Goal: Answer question/provide support

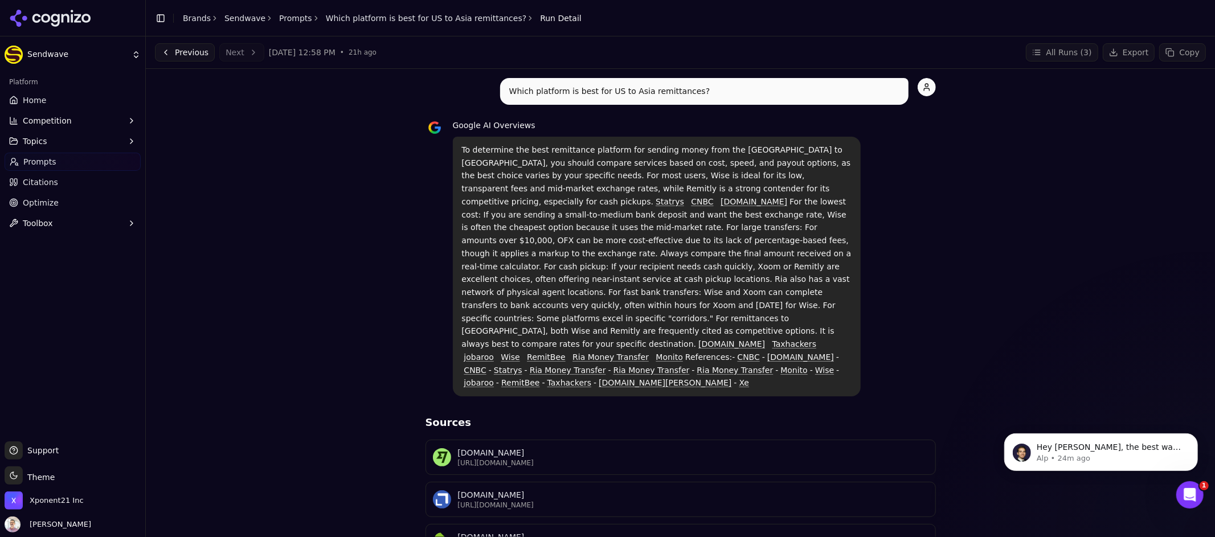
click at [370, 20] on link "Which platform is best for US to Asia remittances?" at bounding box center [426, 18] width 201 height 11
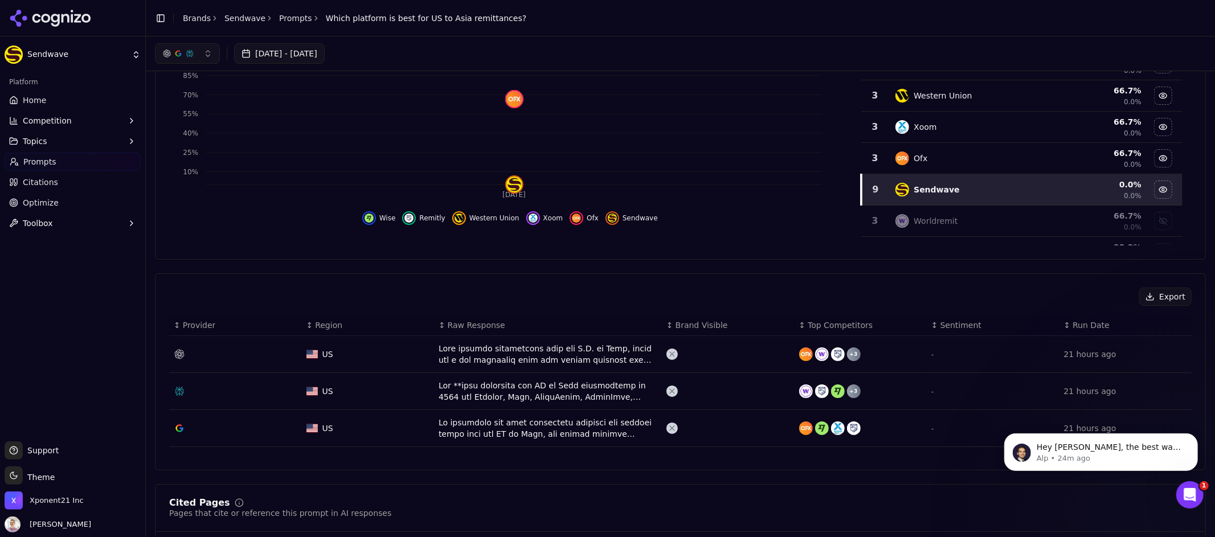
scroll to position [253, 0]
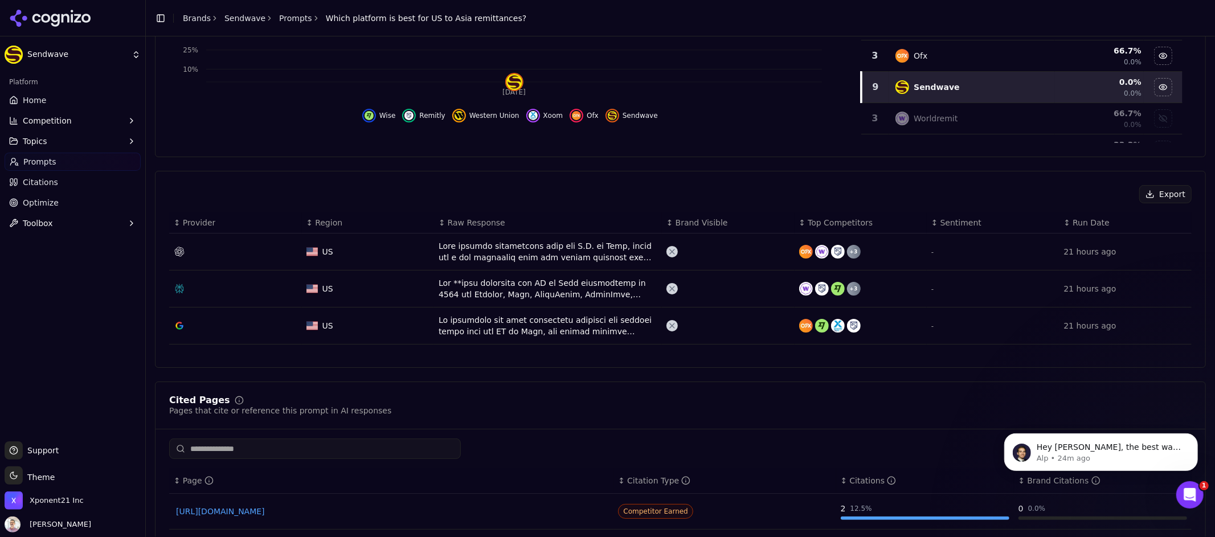
click at [521, 320] on div "Data table" at bounding box center [548, 325] width 219 height 23
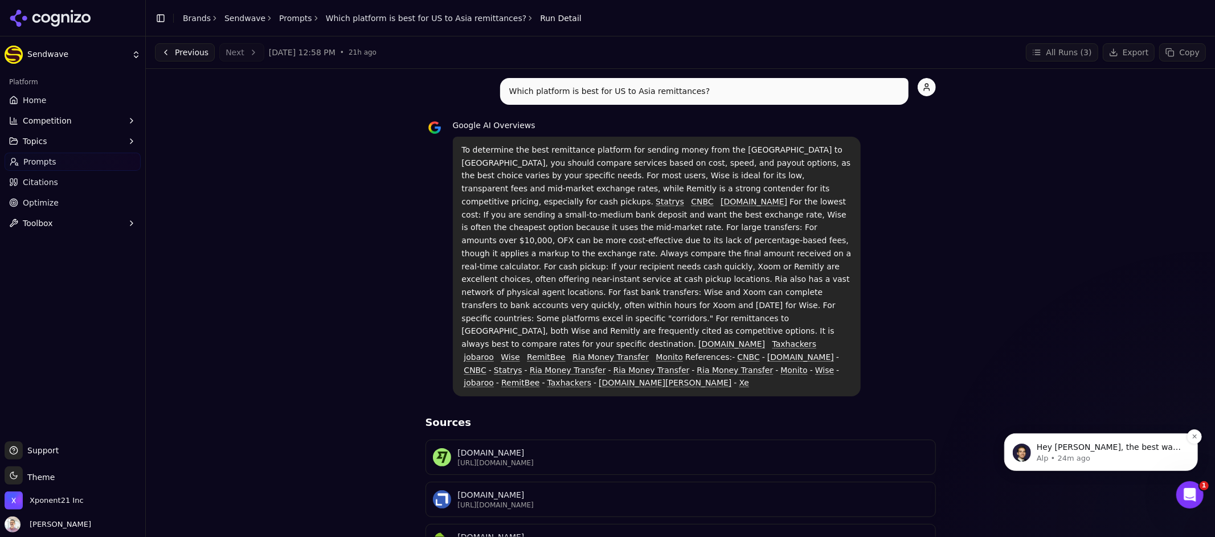
click at [1162, 447] on p "Hey [PERSON_NAME], the best way to remove a topic [DATE] is to get rid of all t…" at bounding box center [1109, 447] width 147 height 11
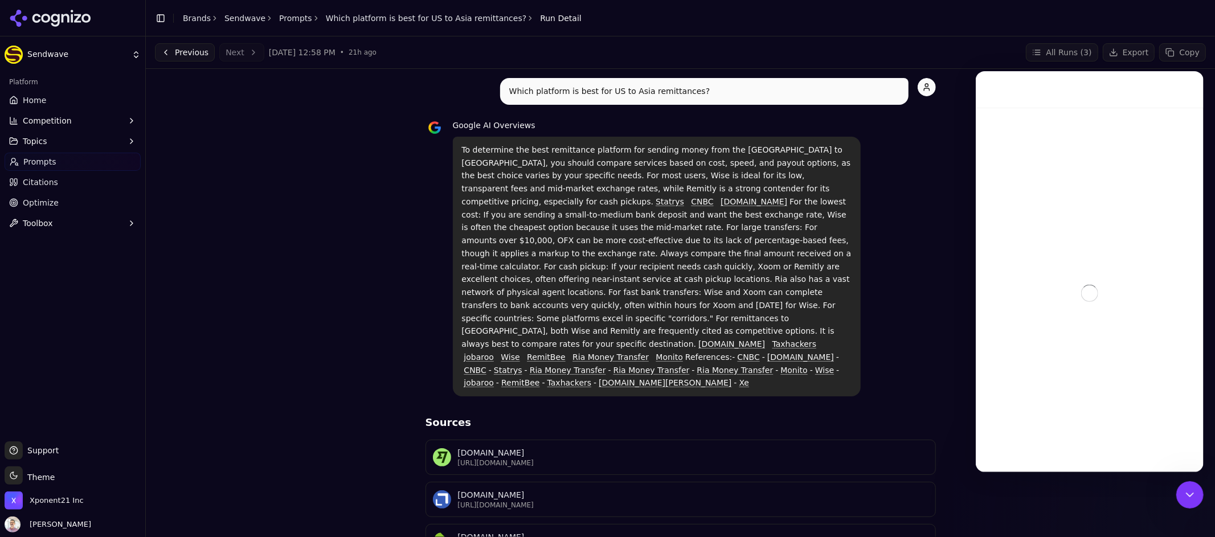
scroll to position [2, 0]
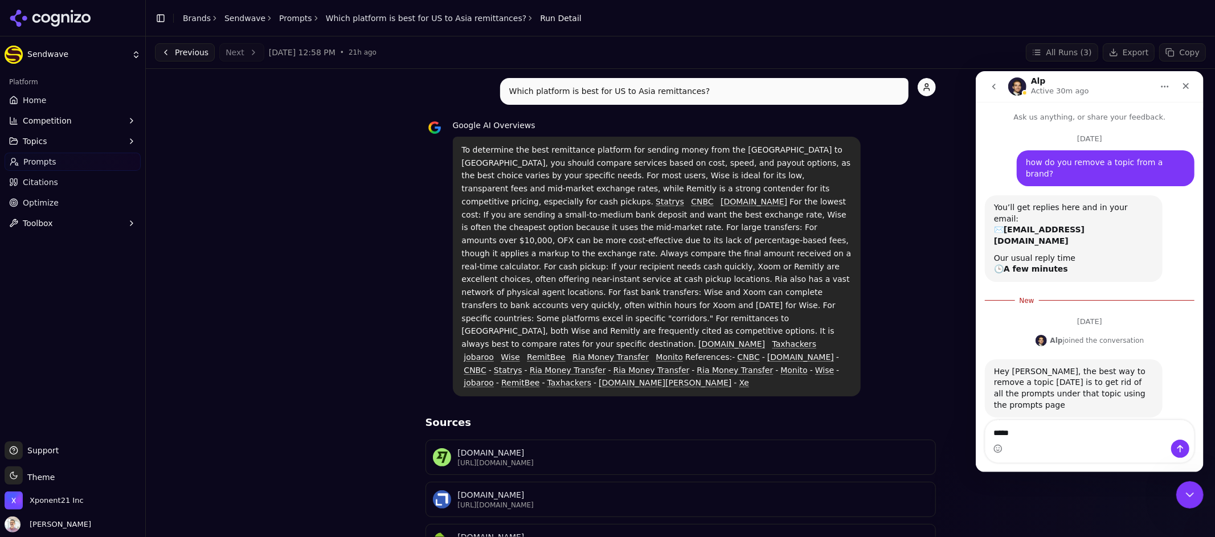
type textarea "******"
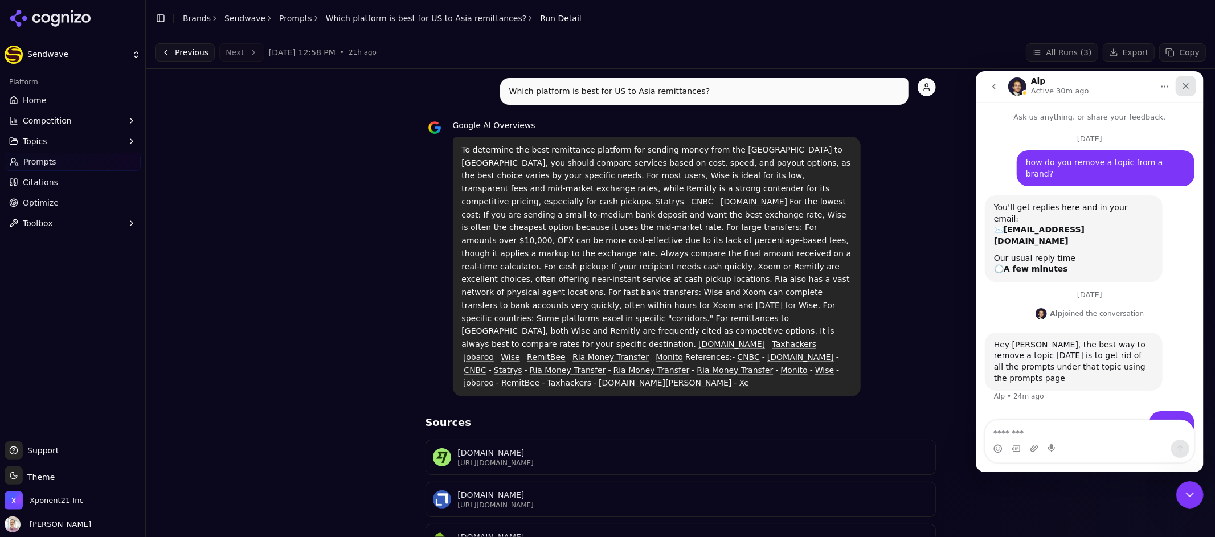
click at [1189, 89] on icon "Close" at bounding box center [1185, 85] width 9 height 9
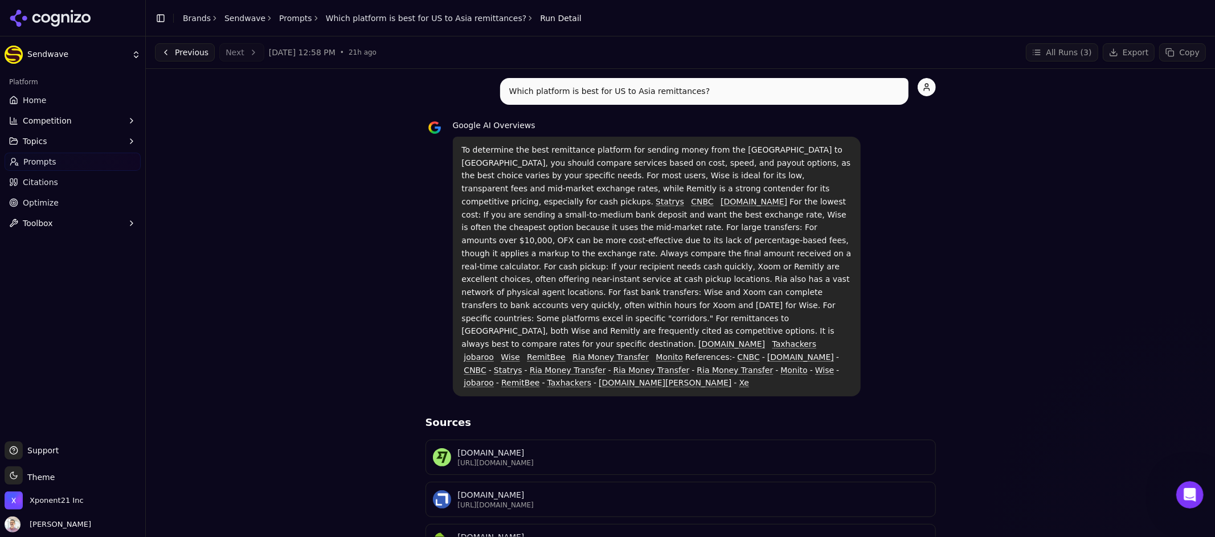
scroll to position [0, 0]
